Goal: Transaction & Acquisition: Download file/media

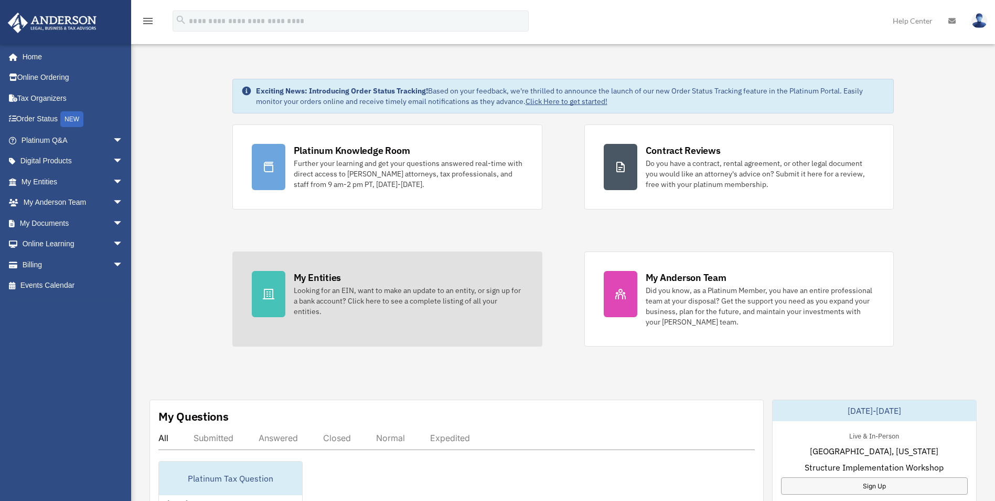
click at [274, 287] on div at bounding box center [269, 294] width 34 height 46
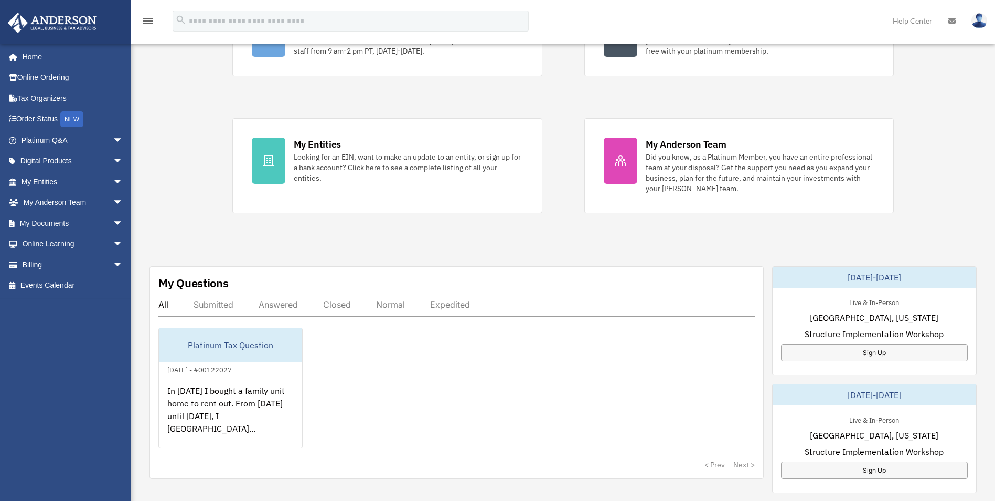
scroll to position [157, 0]
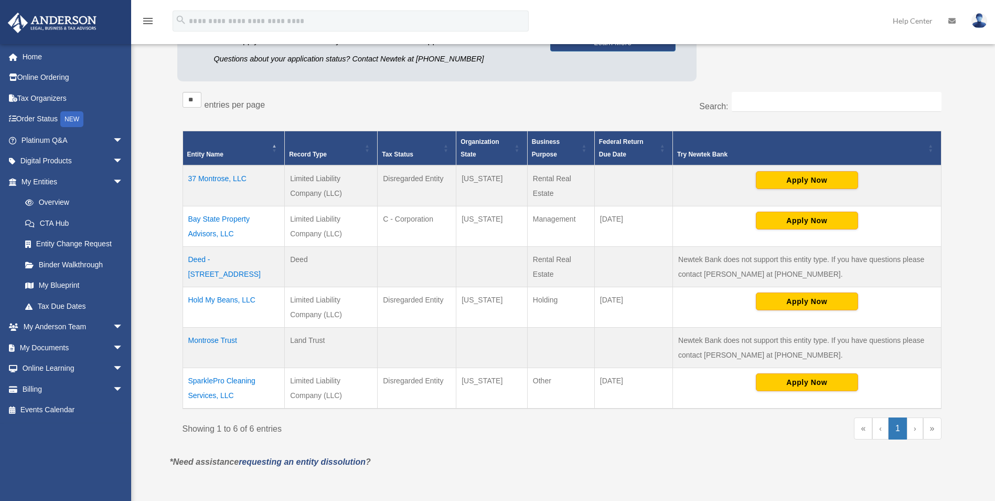
scroll to position [157, 0]
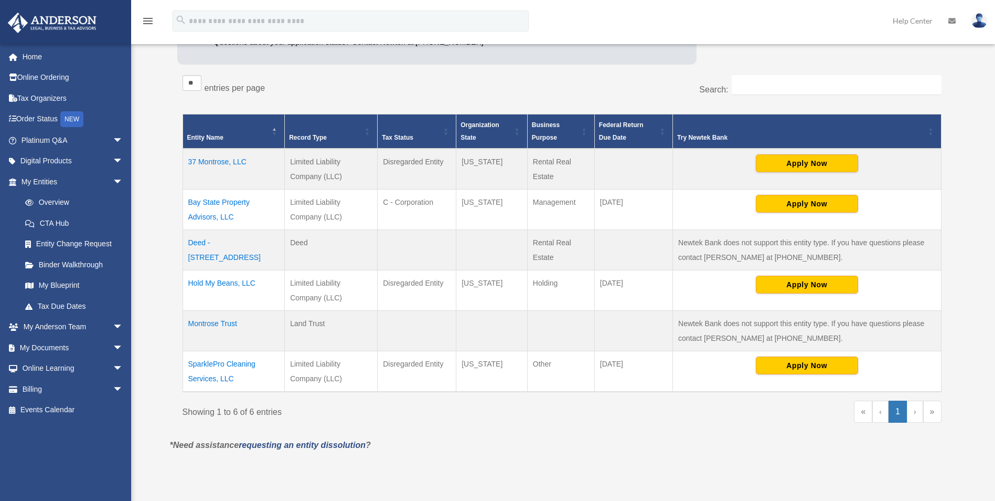
click at [228, 363] on td "SparklePro Cleaning Services, LLC" at bounding box center [234, 371] width 102 height 41
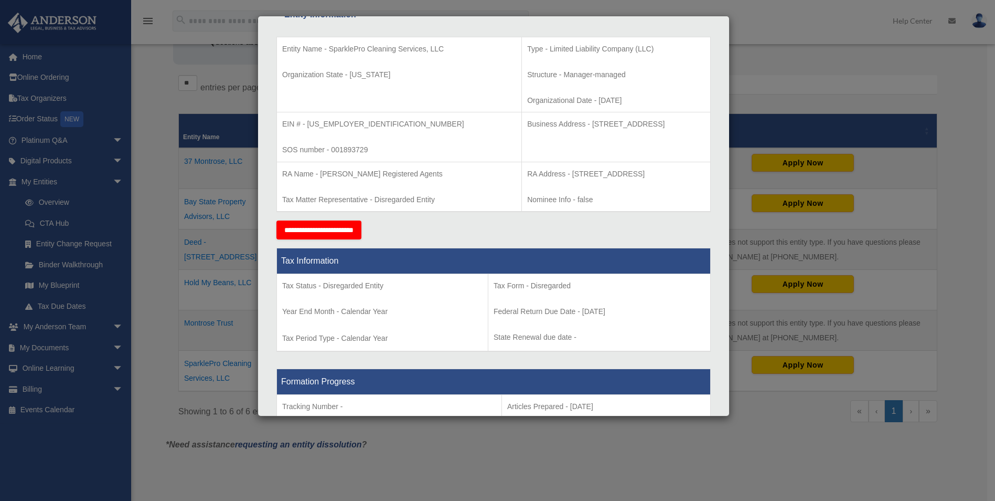
scroll to position [210, 0]
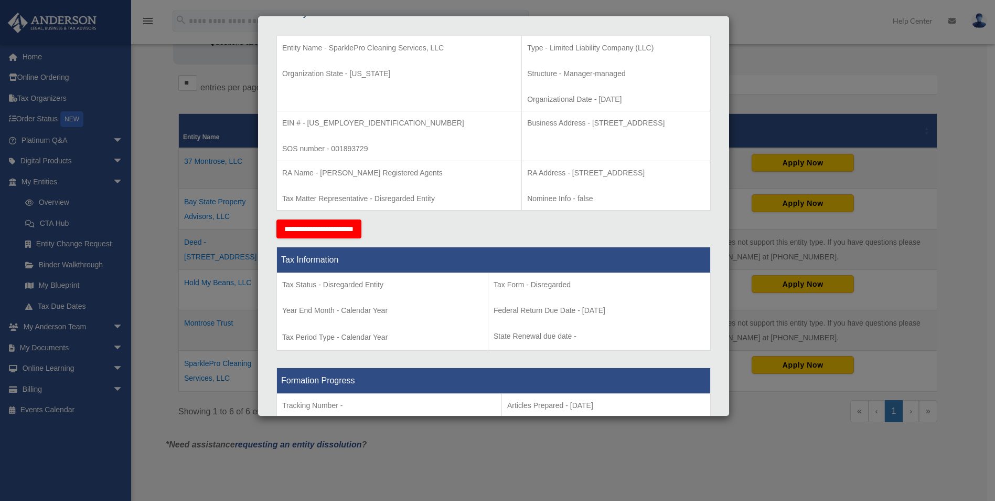
click at [758, 86] on div "Details × Articles Sent Organizational Date" at bounding box center [497, 250] width 995 height 501
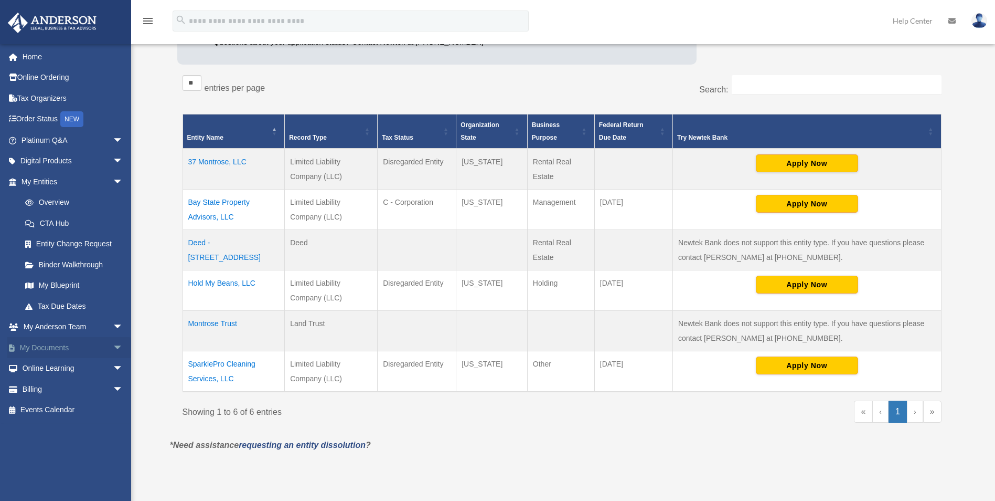
click at [52, 344] on link "My Documents arrow_drop_down" at bounding box center [73, 347] width 132 height 21
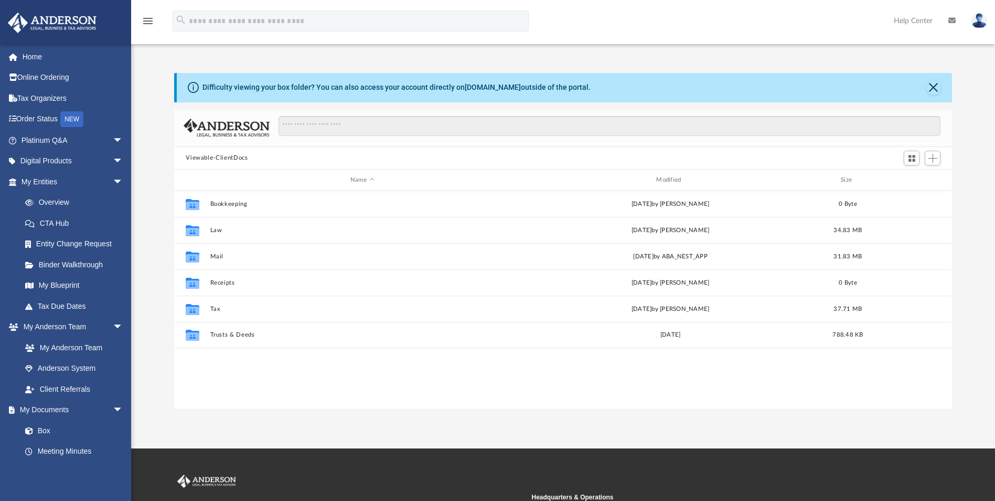
scroll to position [231, 770]
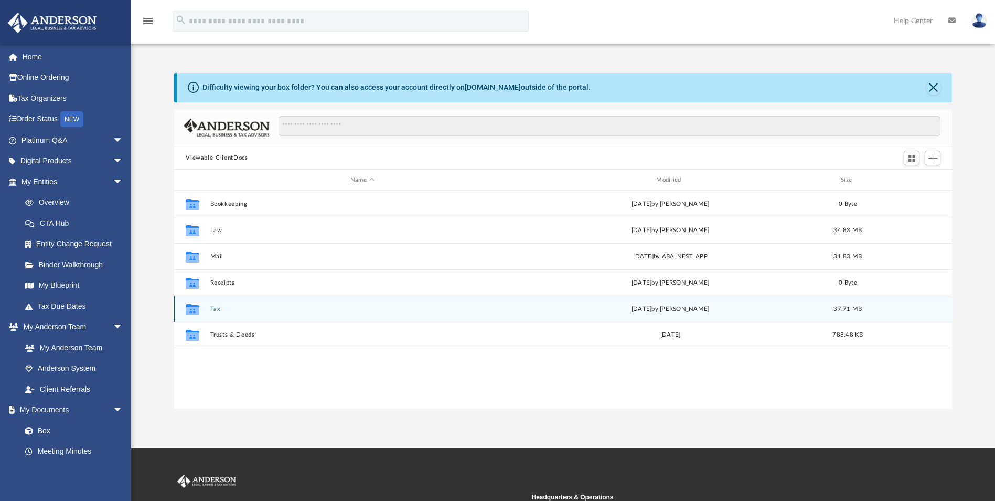
click at [210, 308] on button "Tax" at bounding box center [362, 308] width 304 height 7
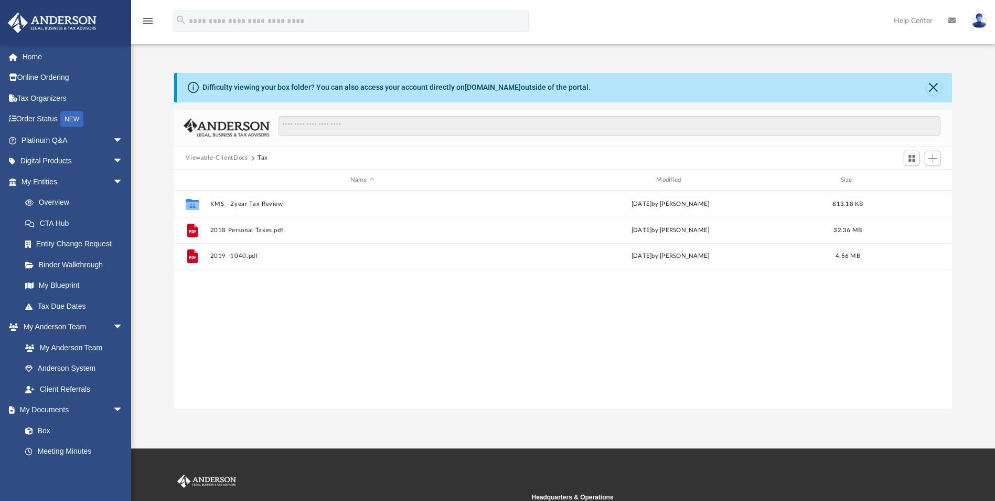
click at [222, 158] on button "Viewable-ClientDocs" at bounding box center [217, 157] width 62 height 9
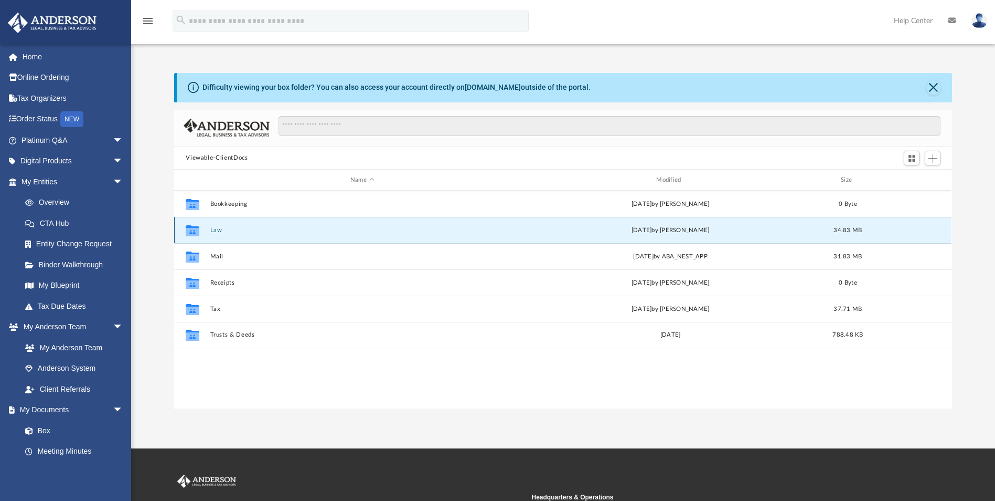
click at [210, 232] on button "Law" at bounding box center [362, 230] width 304 height 7
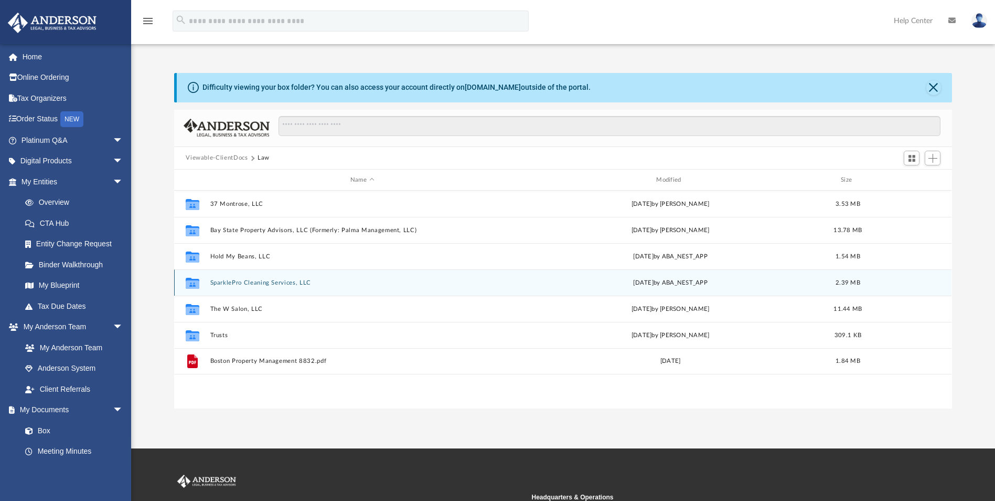
click at [255, 282] on button "SparklePro Cleaning Services, LLC" at bounding box center [362, 282] width 304 height 7
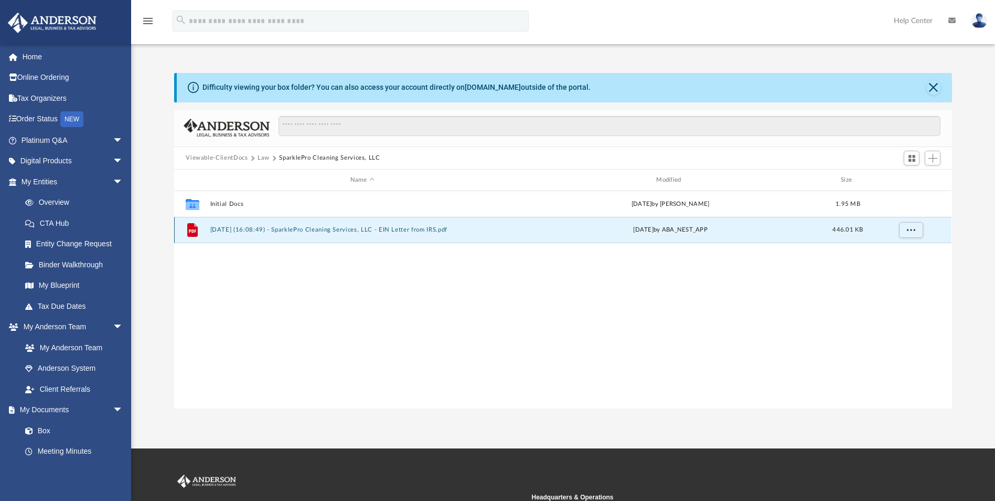
click at [269, 227] on button "2025.06.16 (16:08:49) - SparklePro Cleaning Services, LLC - EIN Letter from IRS…" at bounding box center [362, 230] width 304 height 7
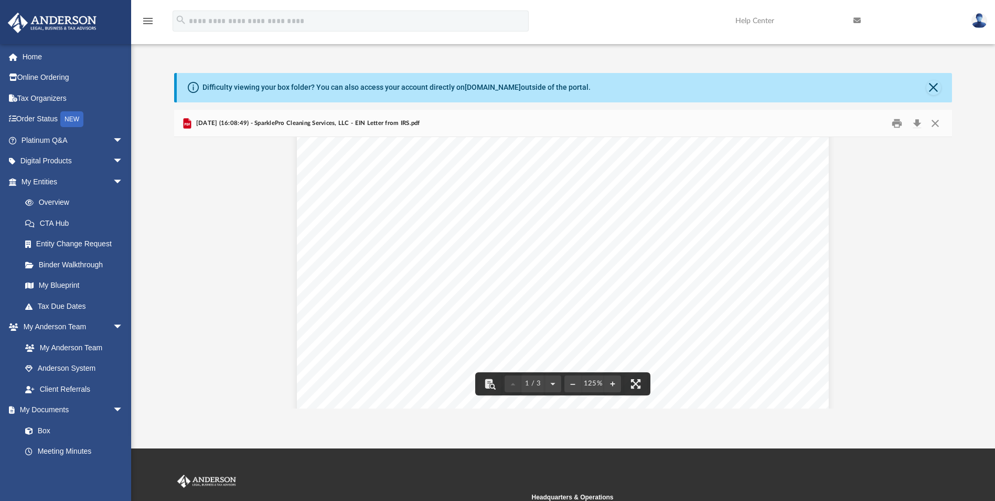
scroll to position [0, 0]
click at [934, 121] on button "Close" at bounding box center [935, 123] width 19 height 16
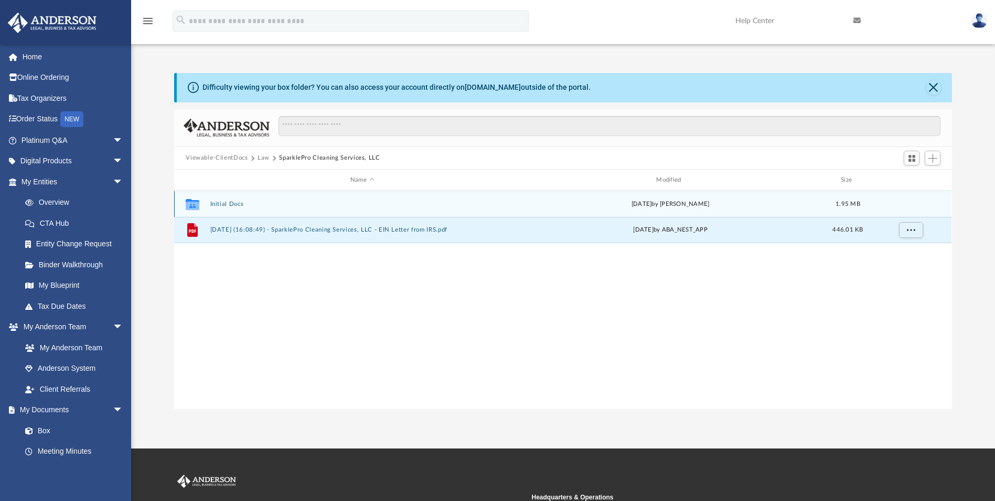
click at [233, 204] on button "Initial Docs" at bounding box center [362, 203] width 304 height 7
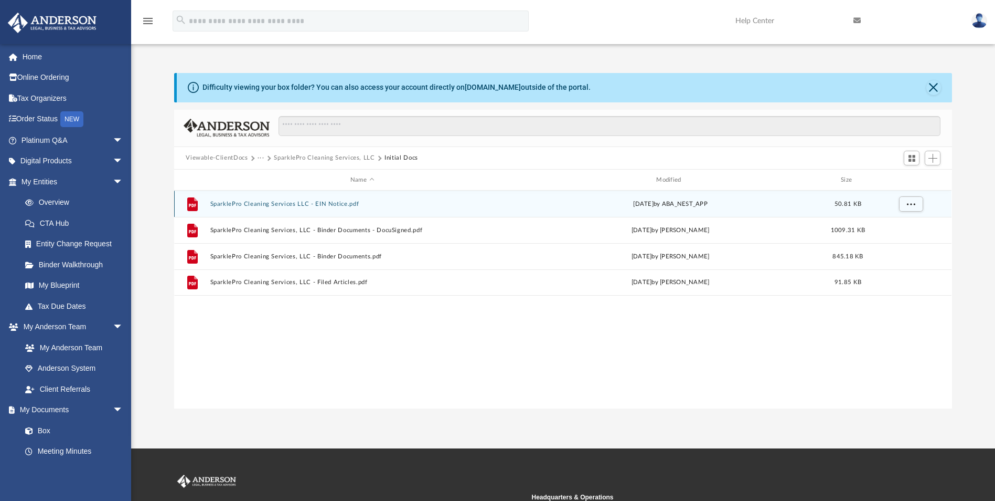
click at [301, 203] on button "SparklePro Cleaning Services LLC - EIN Notice.pdf" at bounding box center [362, 203] width 304 height 7
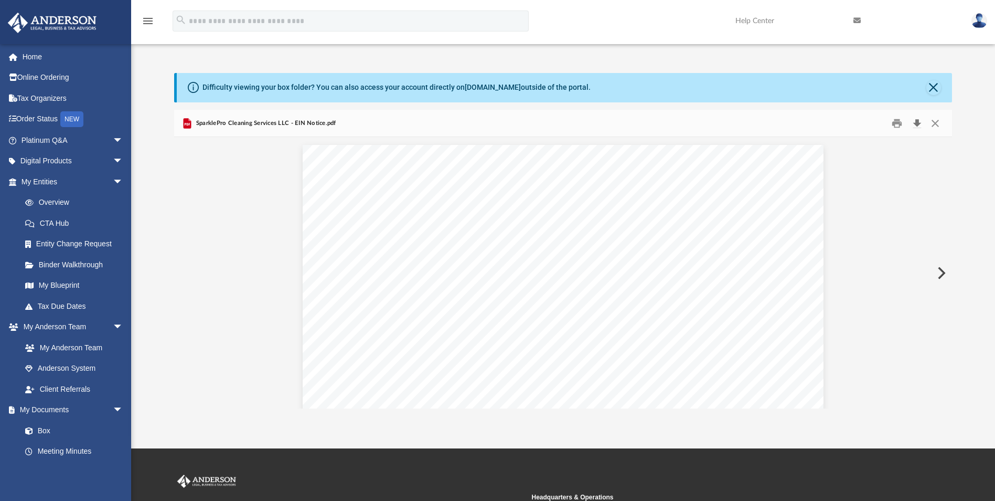
click at [919, 120] on button "Download" at bounding box center [917, 123] width 19 height 16
click at [934, 123] on button "Close" at bounding box center [935, 123] width 19 height 16
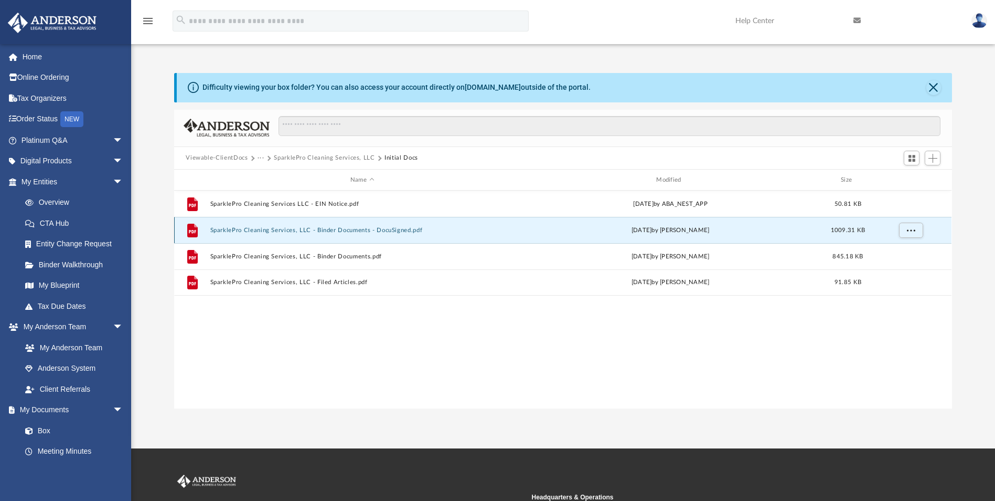
click at [312, 230] on button "SparklePro Cleaning Services, LLC - Binder Documents - DocuSigned.pdf" at bounding box center [362, 230] width 304 height 7
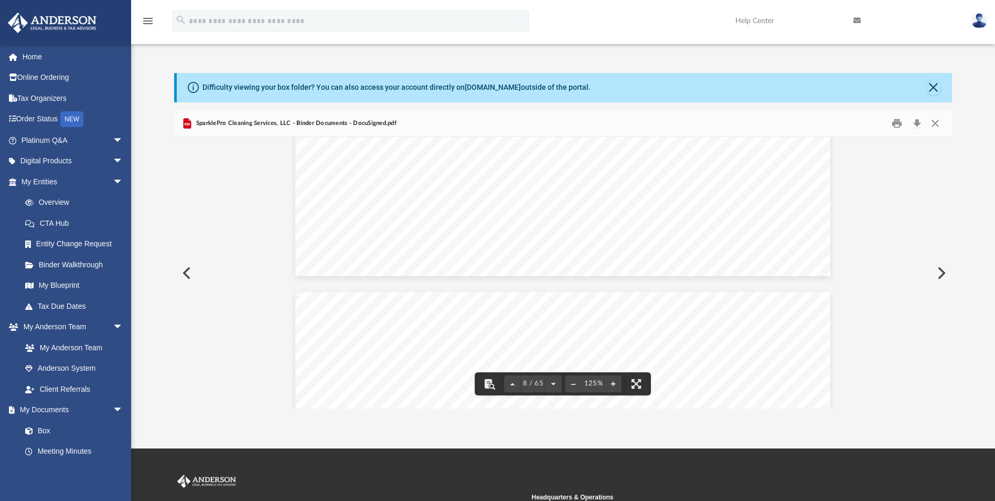
scroll to position [4723, 0]
click at [918, 121] on button "Download" at bounding box center [917, 123] width 19 height 16
